Goal: Information Seeking & Learning: Check status

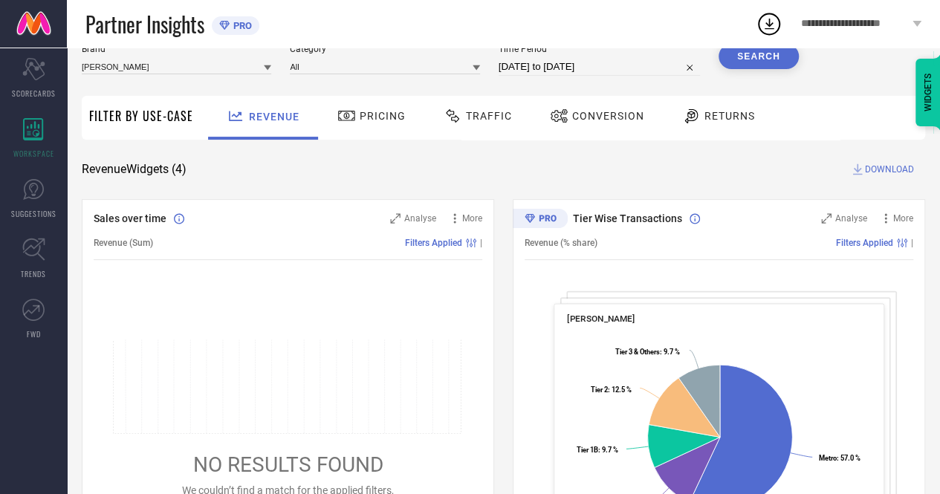
scroll to position [51, 0]
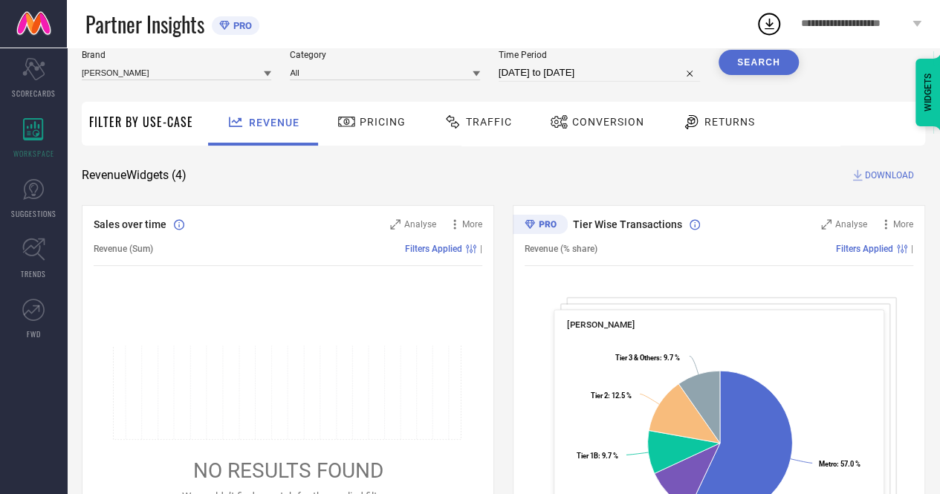
click at [616, 123] on span "Conversion" at bounding box center [608, 122] width 72 height 12
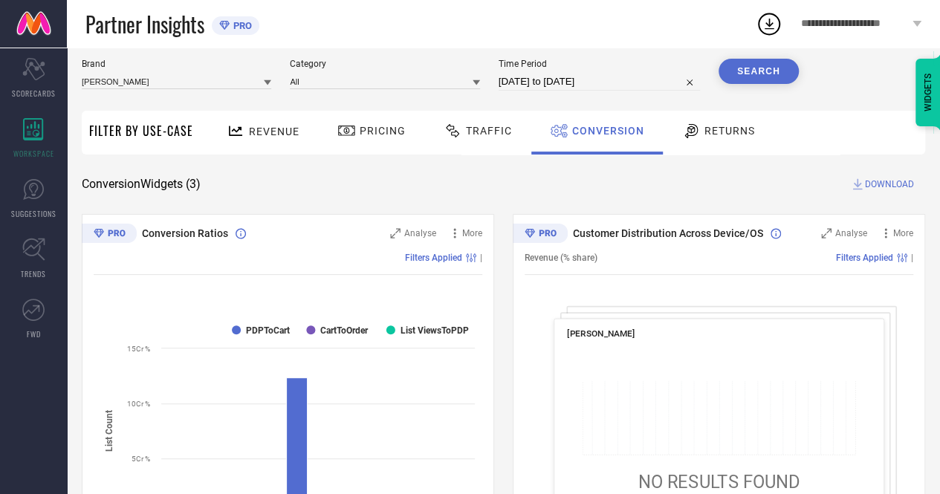
scroll to position [0, 0]
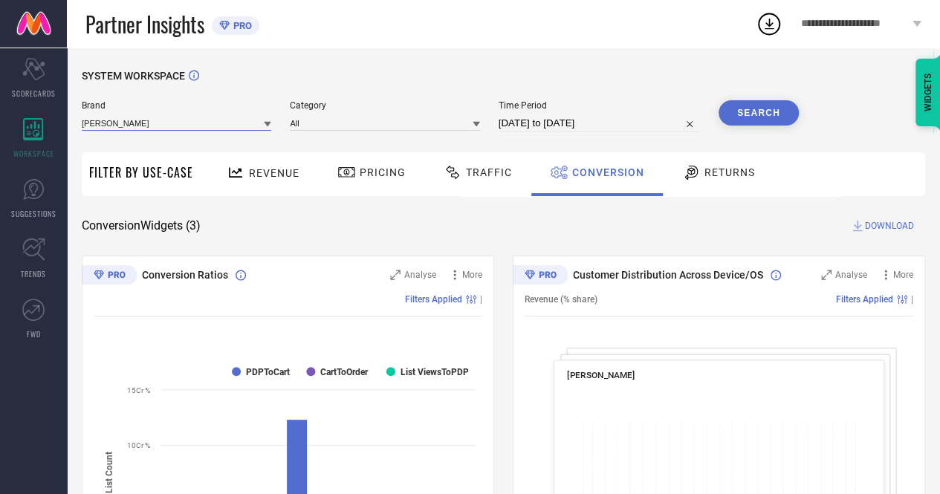
click at [154, 130] on input at bounding box center [177, 123] width 190 height 16
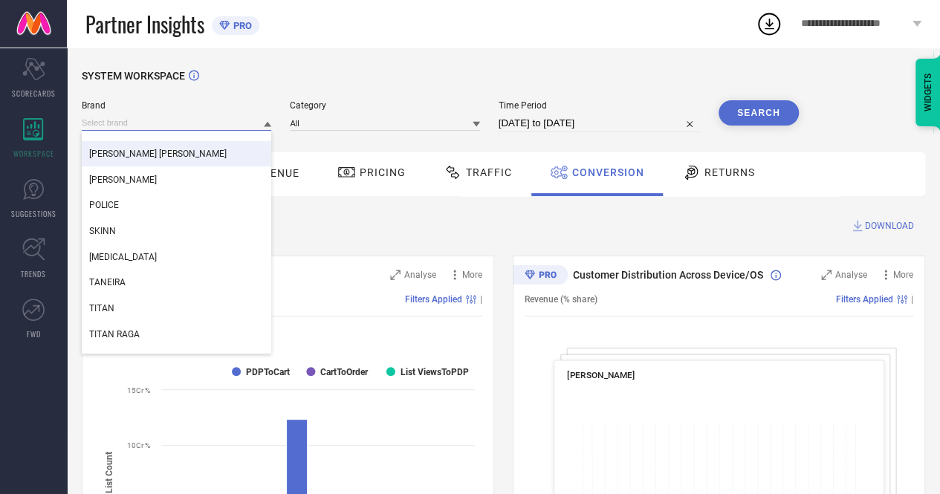
scroll to position [68, 0]
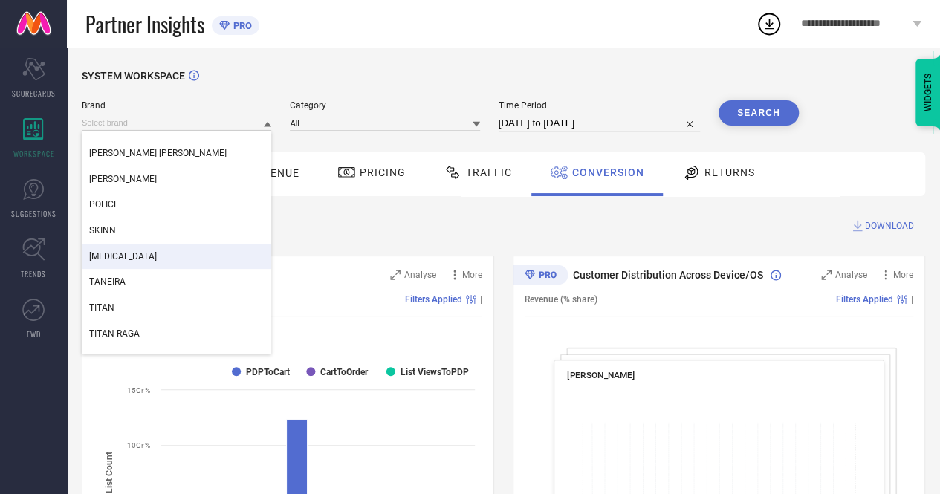
click at [117, 256] on span "[MEDICAL_DATA]" at bounding box center [123, 256] width 68 height 10
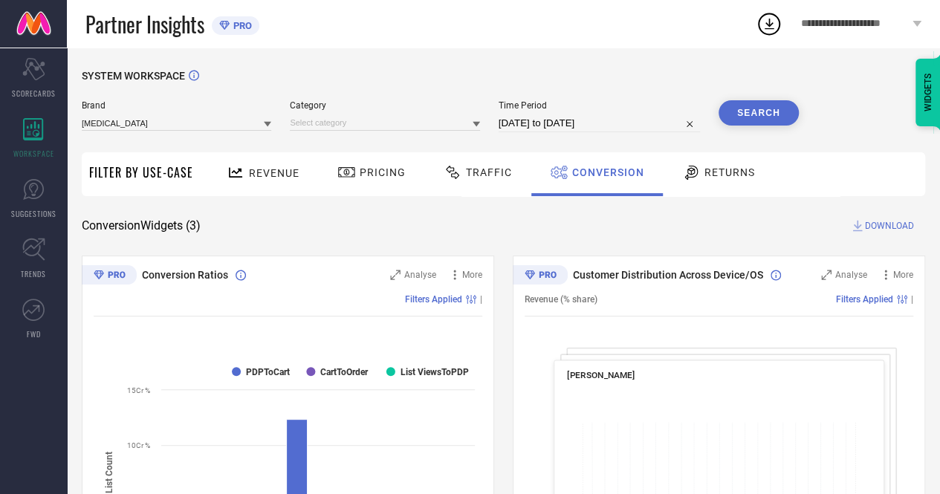
click at [762, 113] on button "Search" at bounding box center [759, 112] width 80 height 25
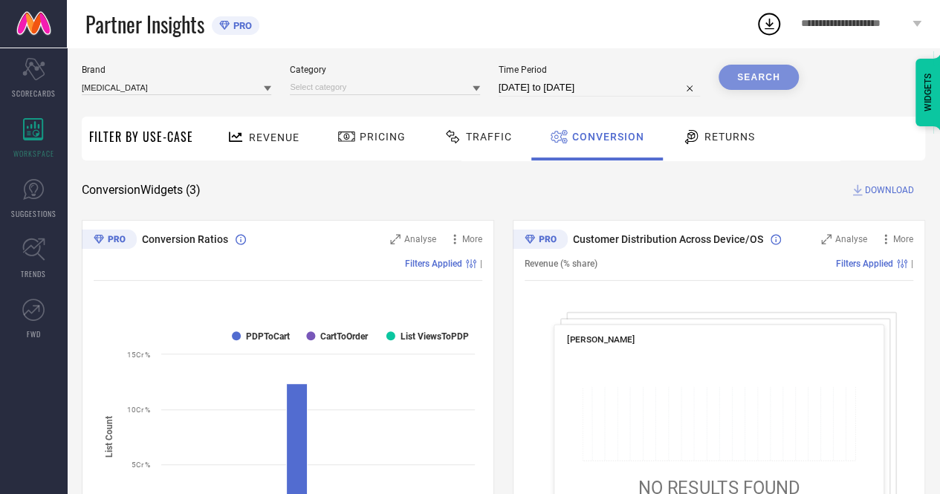
scroll to position [0, 0]
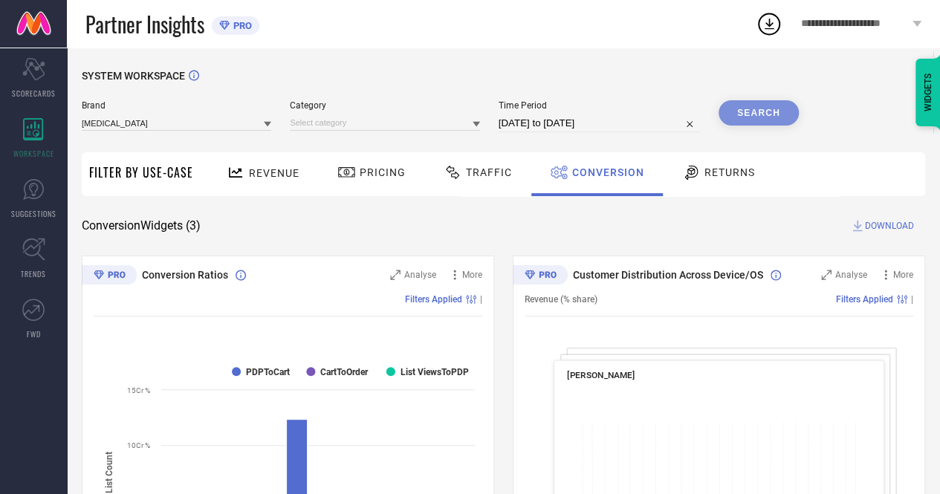
click at [270, 163] on div "Revenue" at bounding box center [263, 173] width 80 height 26
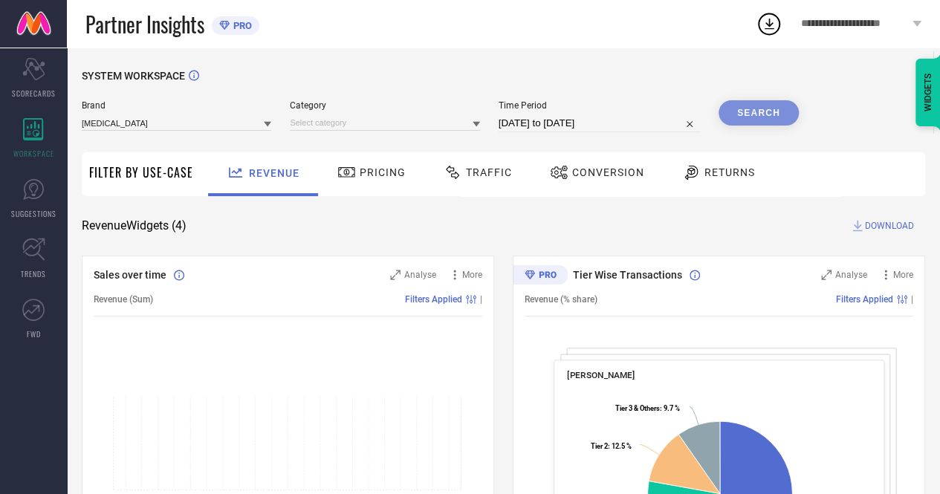
click at [479, 126] on icon at bounding box center [476, 123] width 7 height 7
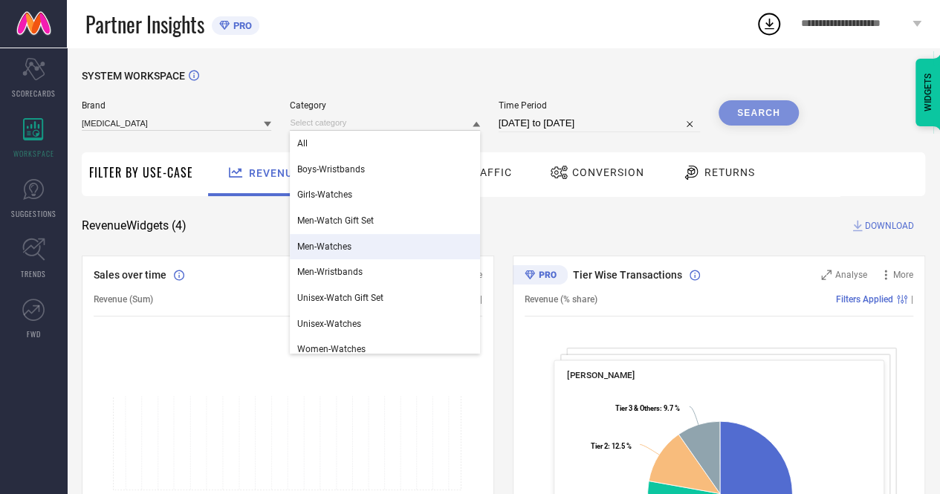
click at [341, 251] on span "Men-Watches" at bounding box center [324, 247] width 54 height 10
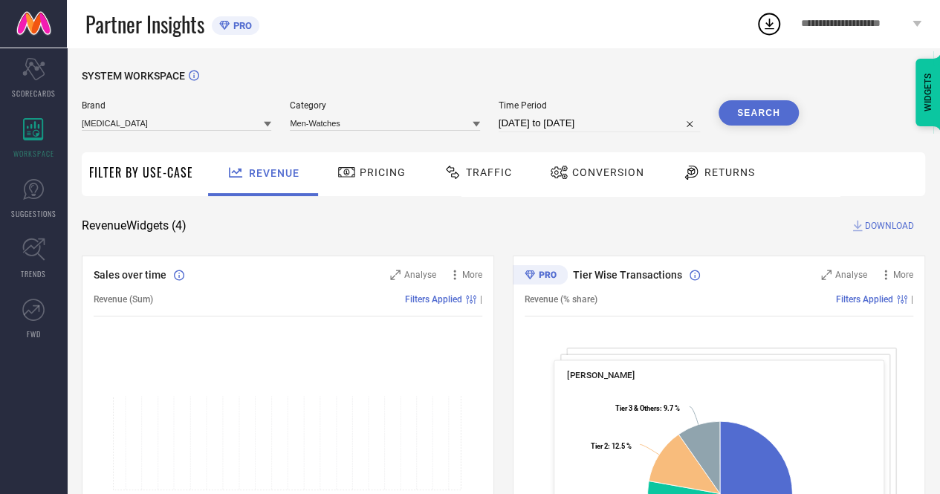
click at [752, 114] on button "Search" at bounding box center [759, 112] width 80 height 25
